Goal: Find specific page/section

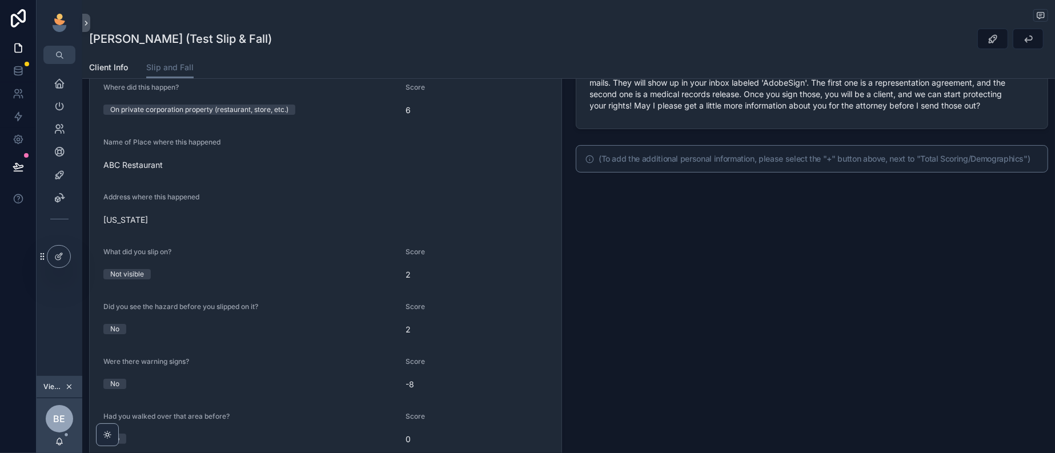
scroll to position [286, 0]
